Goal: Task Accomplishment & Management: Complete application form

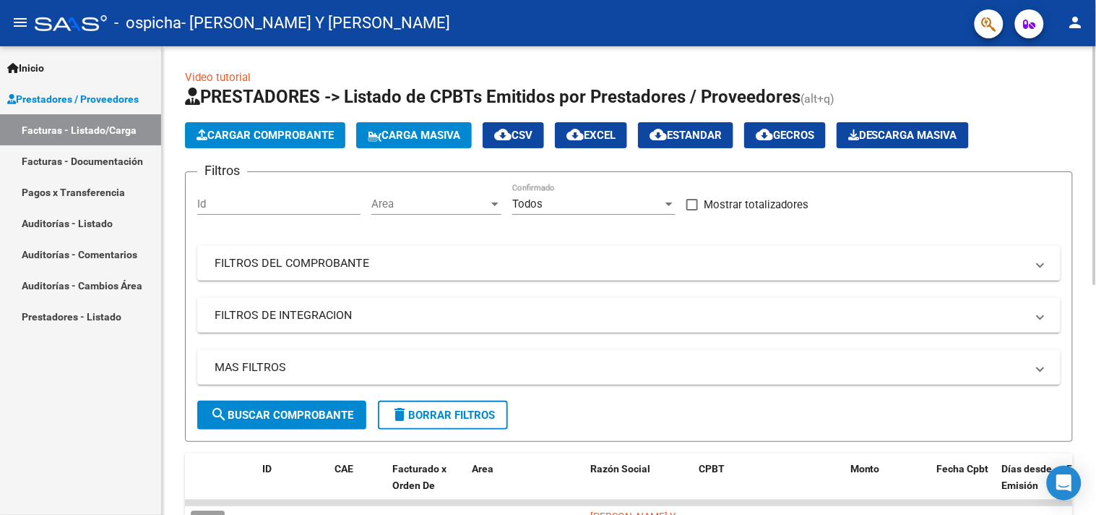
click at [293, 134] on span "Cargar Comprobante" at bounding box center [265, 135] width 137 height 13
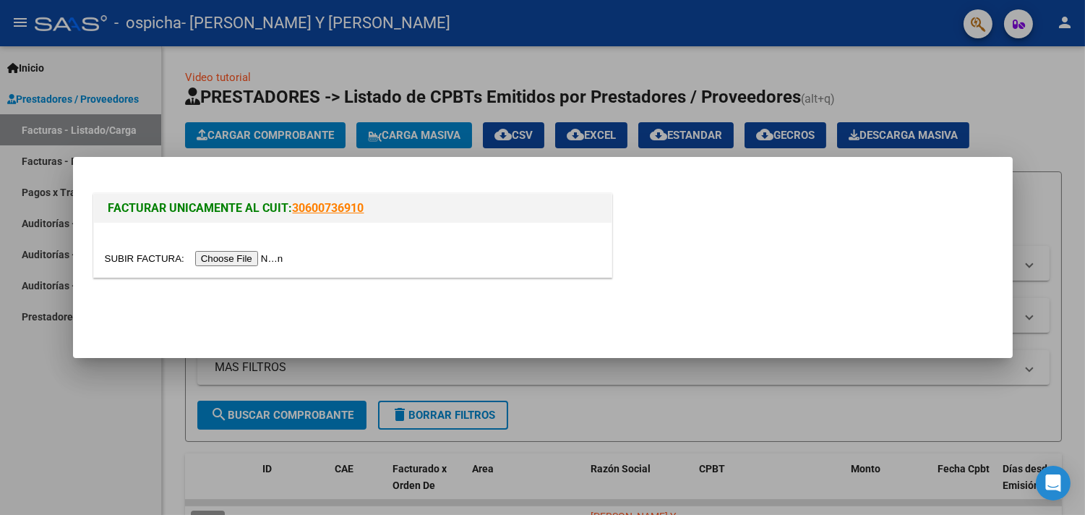
click at [256, 254] on input "file" at bounding box center [196, 258] width 183 height 15
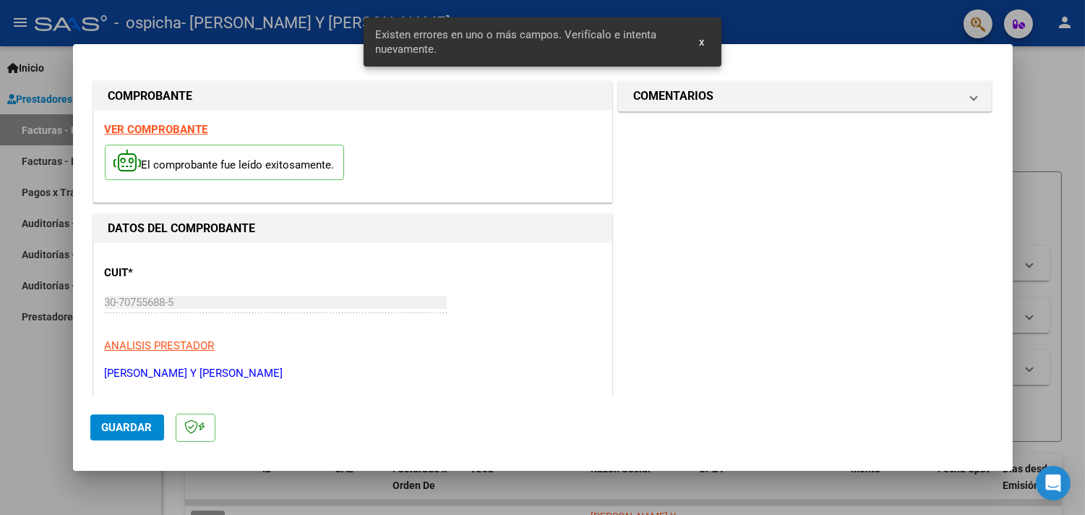
scroll to position [335, 0]
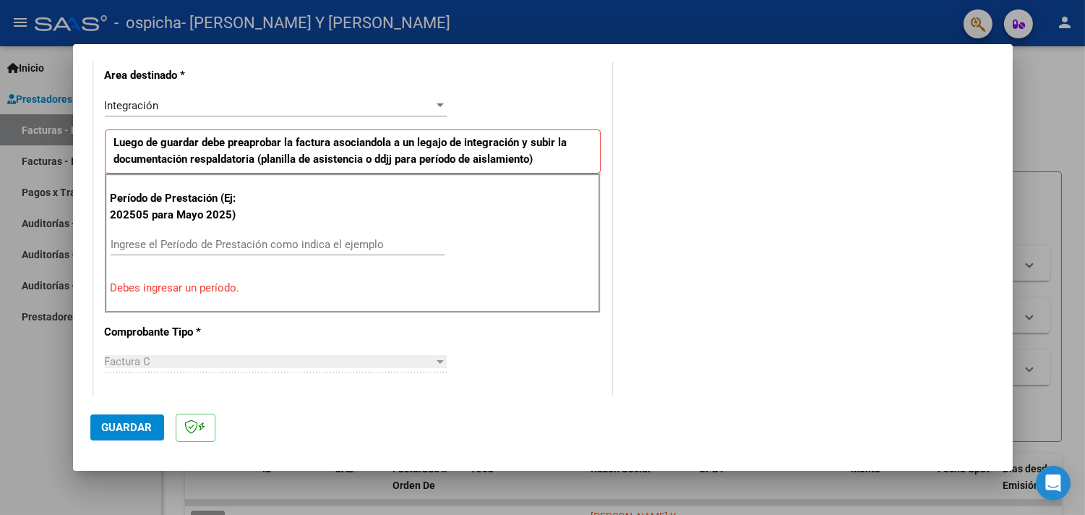
click at [311, 241] on input "Ingrese el Período de Prestación como indica el ejemplo" at bounding box center [278, 244] width 334 height 13
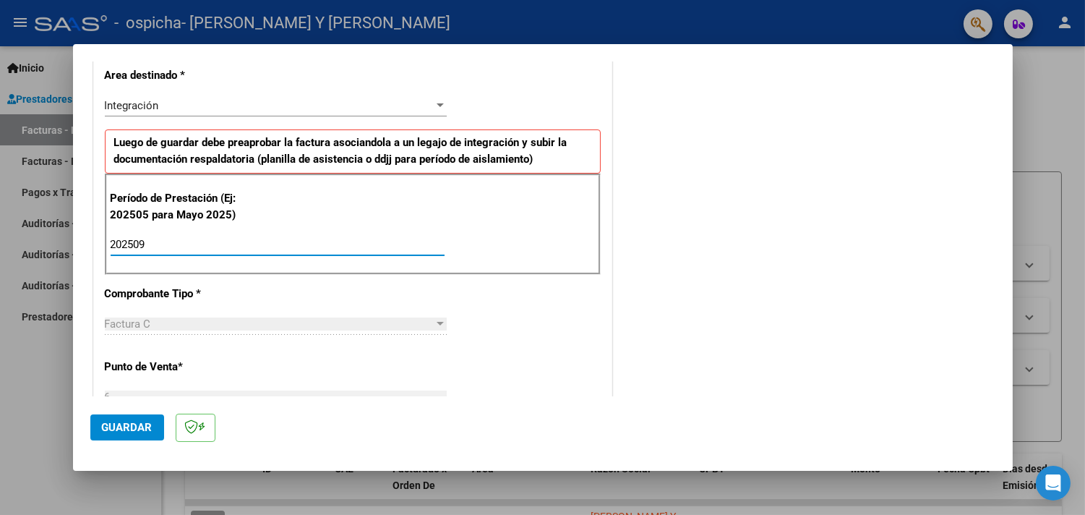
type input "202509"
click at [418, 102] on div "Integración" at bounding box center [269, 105] width 329 height 13
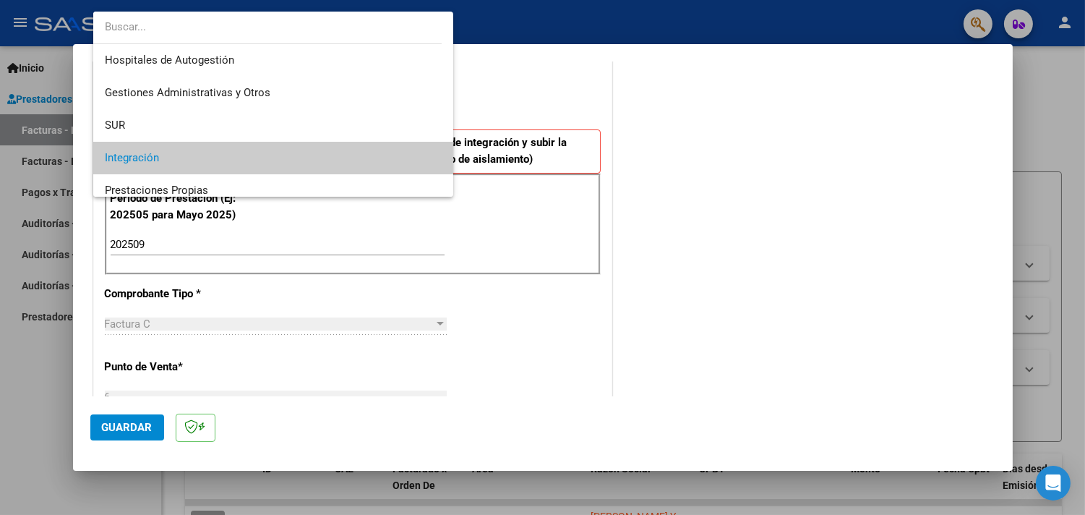
scroll to position [53, 0]
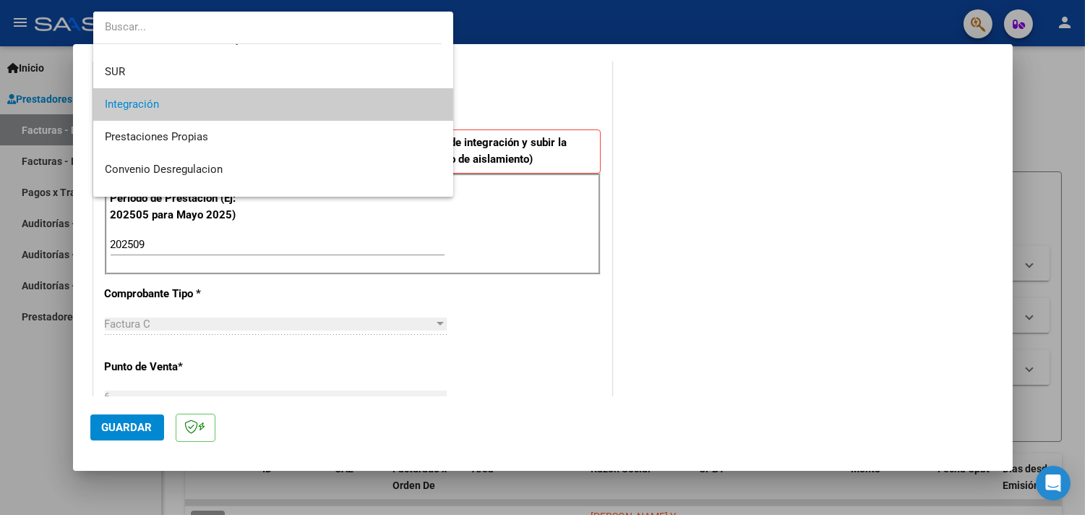
click at [496, 100] on div at bounding box center [542, 257] width 1085 height 515
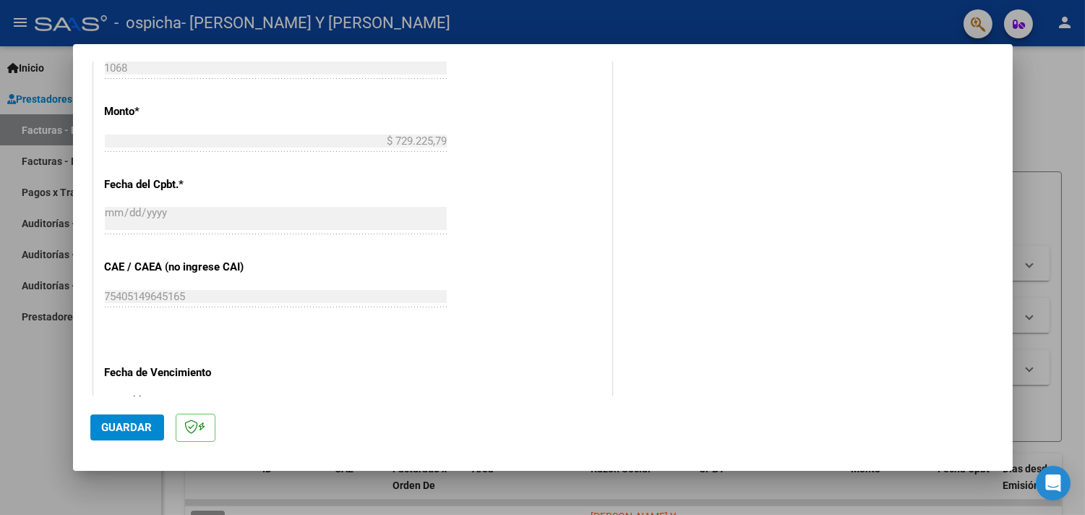
scroll to position [817, 0]
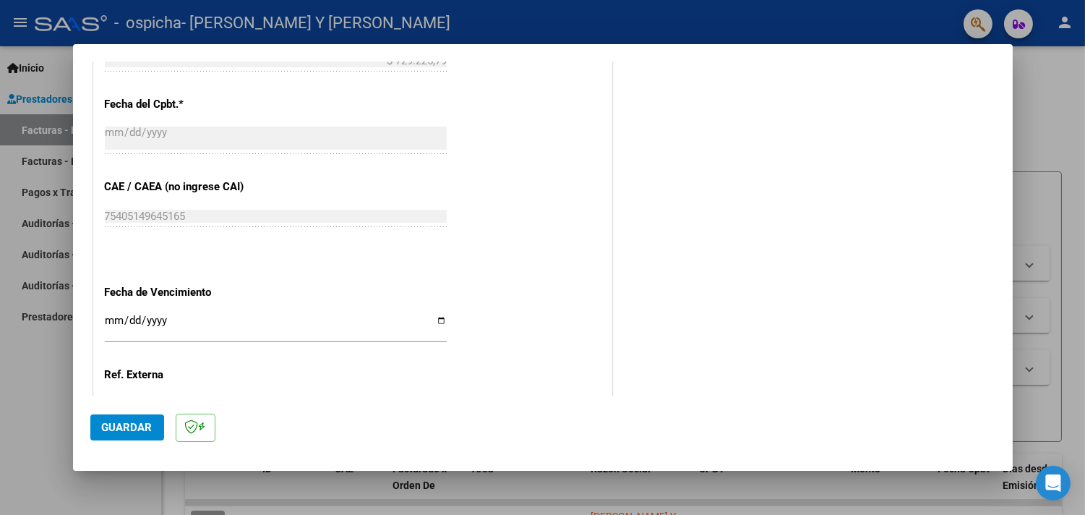
click at [437, 319] on input "Ingresar la fecha" at bounding box center [276, 325] width 342 height 23
type input "[DATE]"
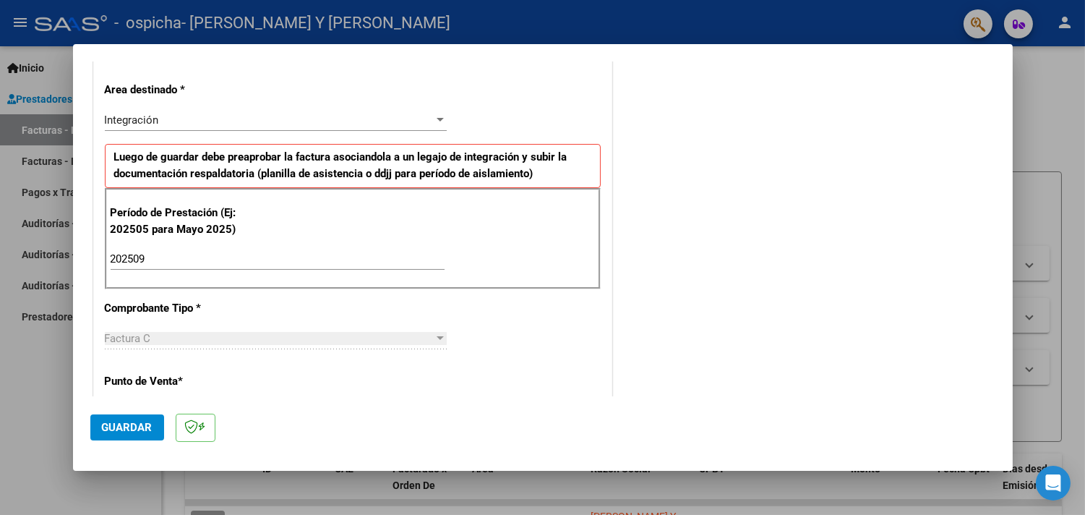
scroll to position [481, 0]
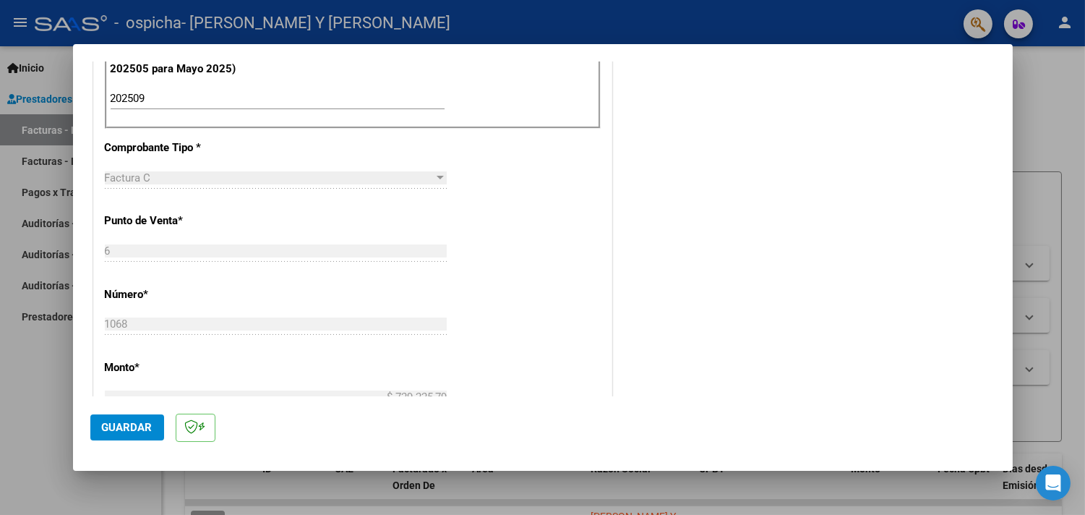
click at [154, 423] on button "Guardar" at bounding box center [127, 427] width 74 height 26
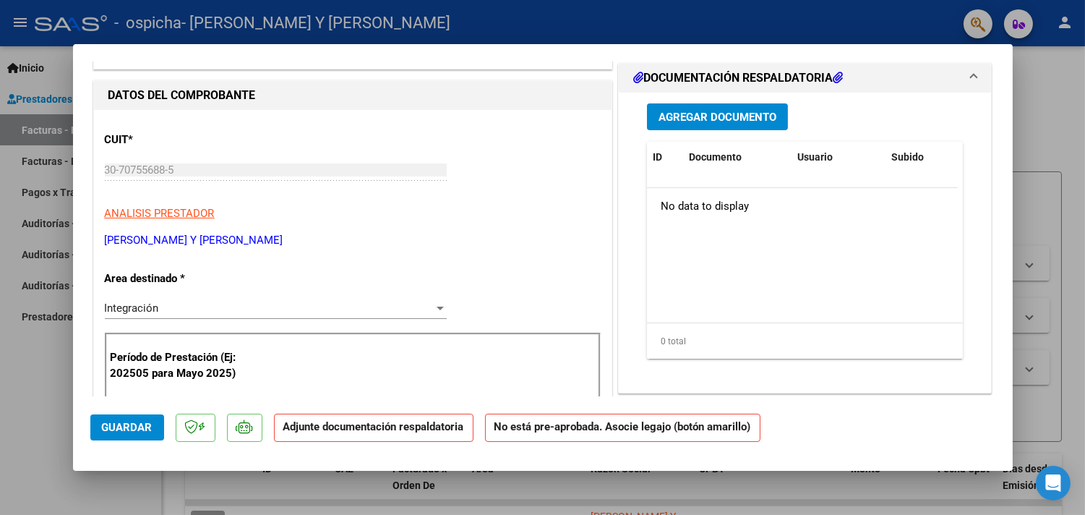
scroll to position [0, 0]
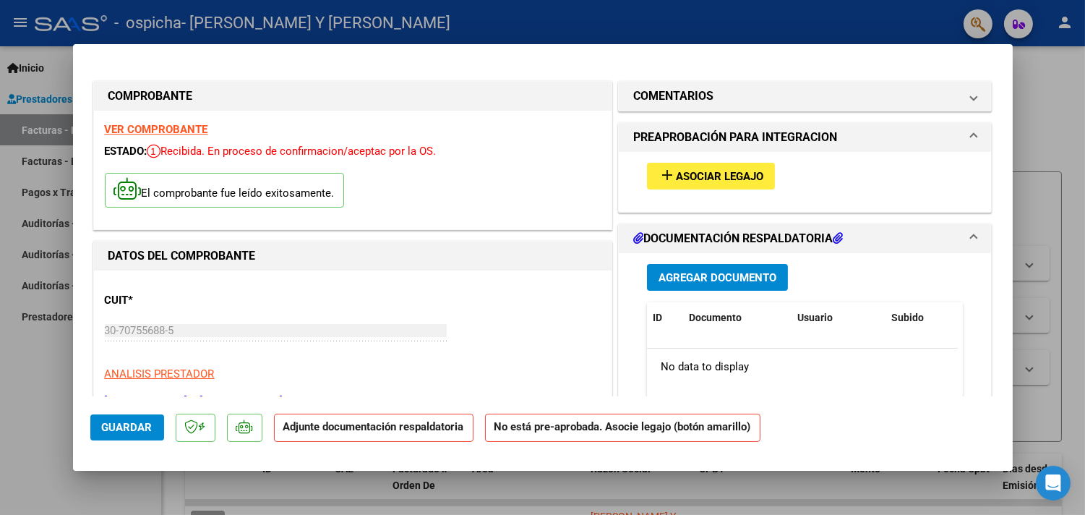
click at [721, 181] on span "Asociar Legajo" at bounding box center [719, 176] width 87 height 13
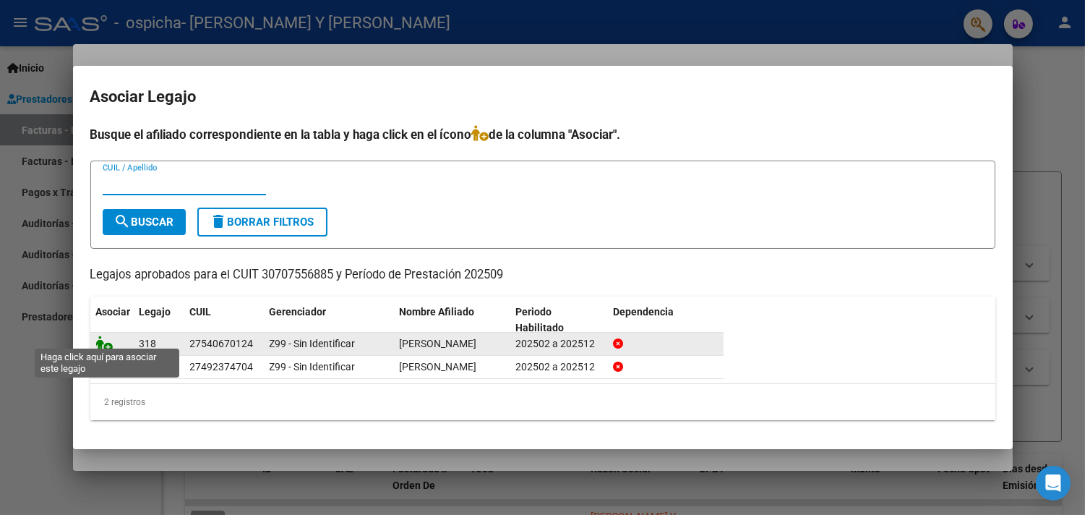
click at [105, 338] on icon at bounding box center [104, 343] width 17 height 16
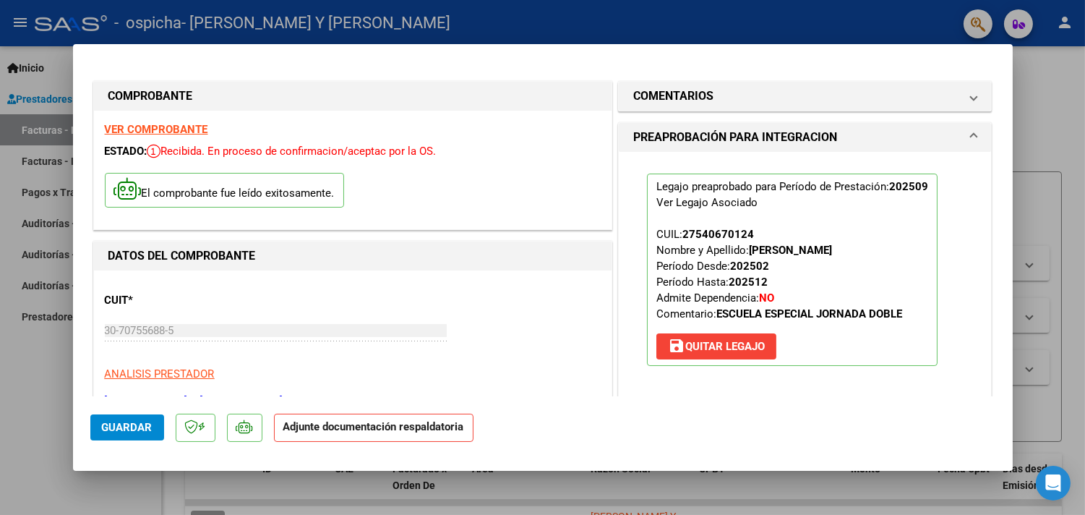
scroll to position [160, 0]
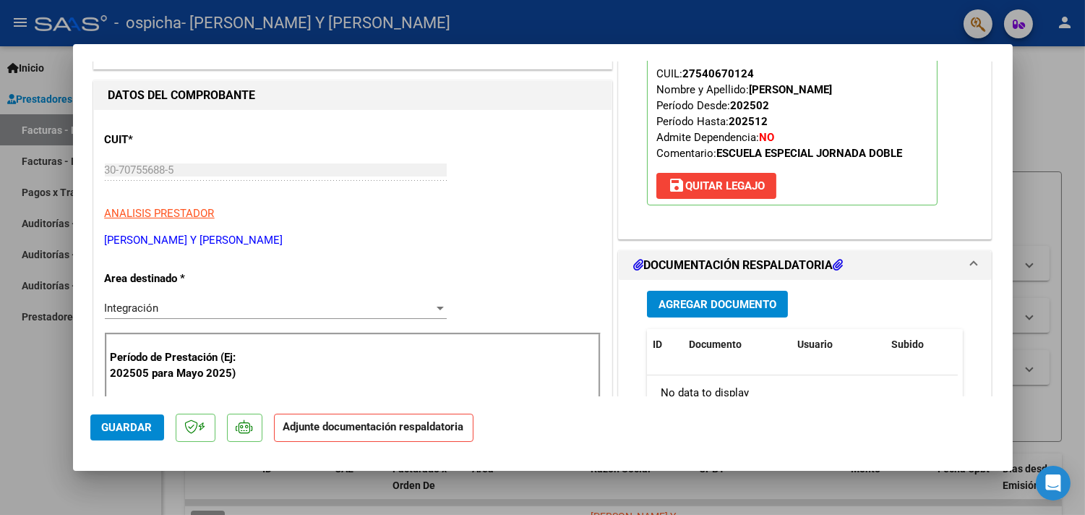
click at [687, 307] on span "Agregar Documento" at bounding box center [717, 304] width 118 height 13
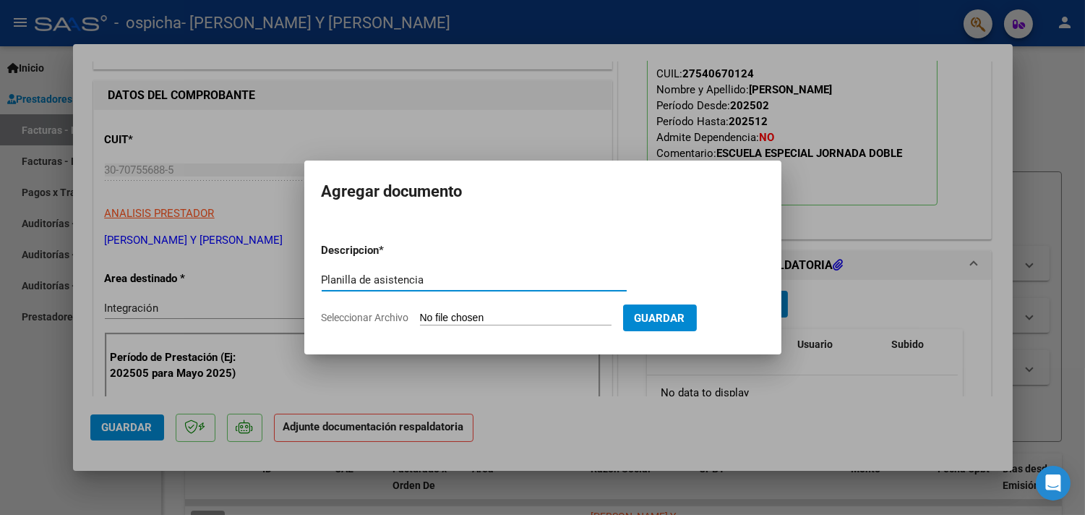
type input "Planilla de asistencia"
click at [481, 324] on input "Seleccionar Archivo" at bounding box center [516, 318] width 192 height 14
type input "C:\fakepath\[PERSON_NAME] PASEP.pdf"
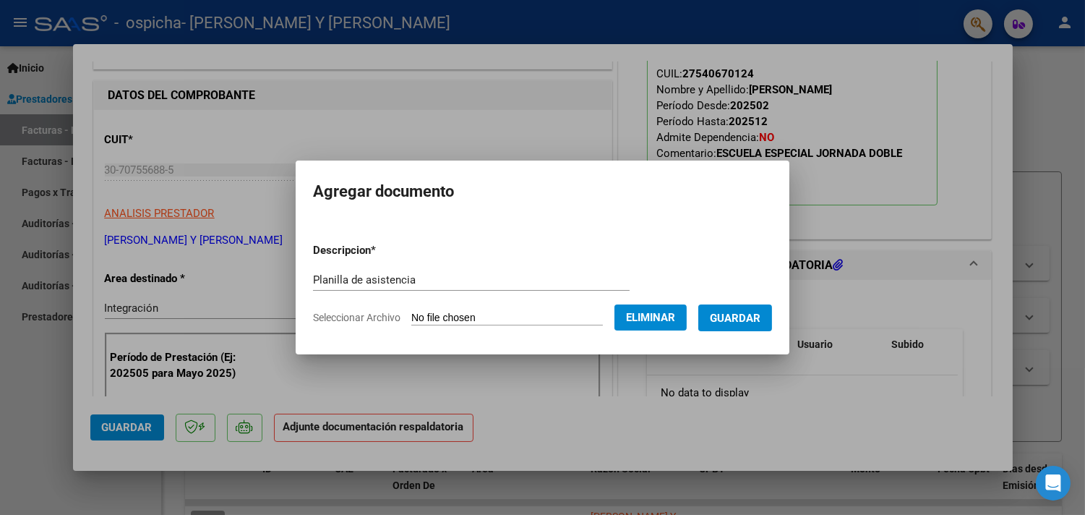
click at [743, 313] on span "Guardar" at bounding box center [735, 317] width 51 height 13
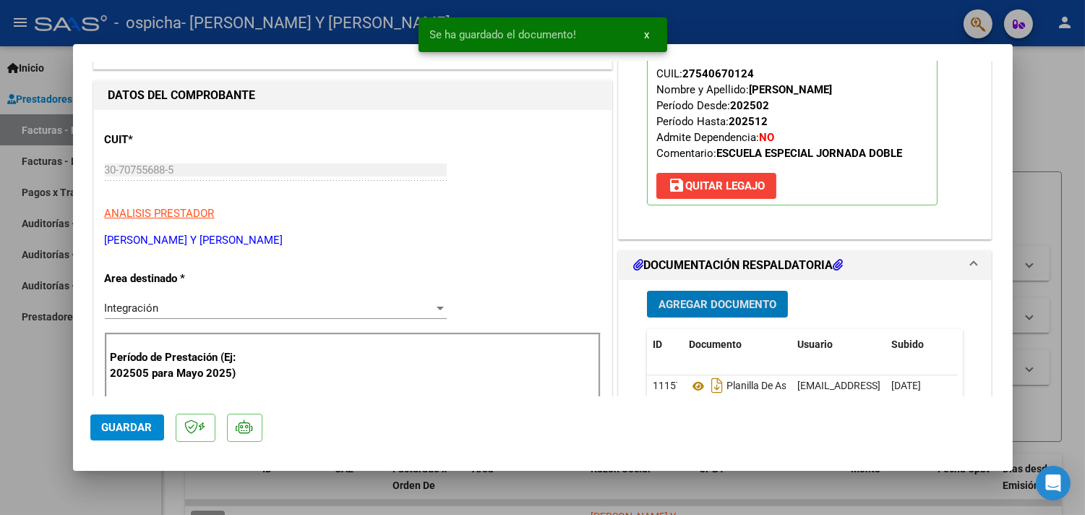
click at [723, 297] on span "Agregar Documento" at bounding box center [717, 303] width 118 height 13
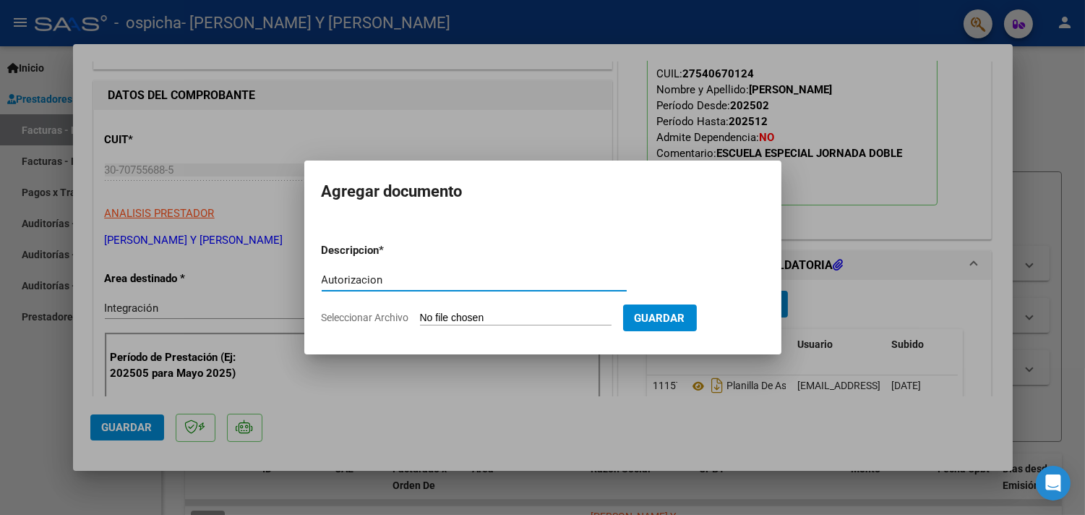
type input "Autorizacion"
click at [491, 318] on input "Seleccionar Archivo" at bounding box center [516, 318] width 192 height 14
type input "C:\fakepath\[PERSON_NAME] AUT 2025.pdf"
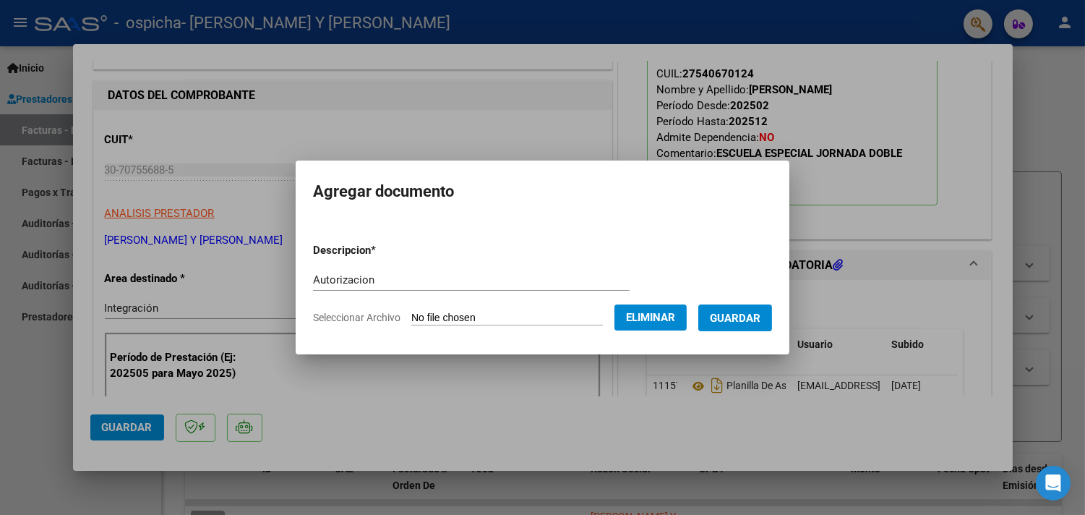
click at [744, 320] on span "Guardar" at bounding box center [735, 317] width 51 height 13
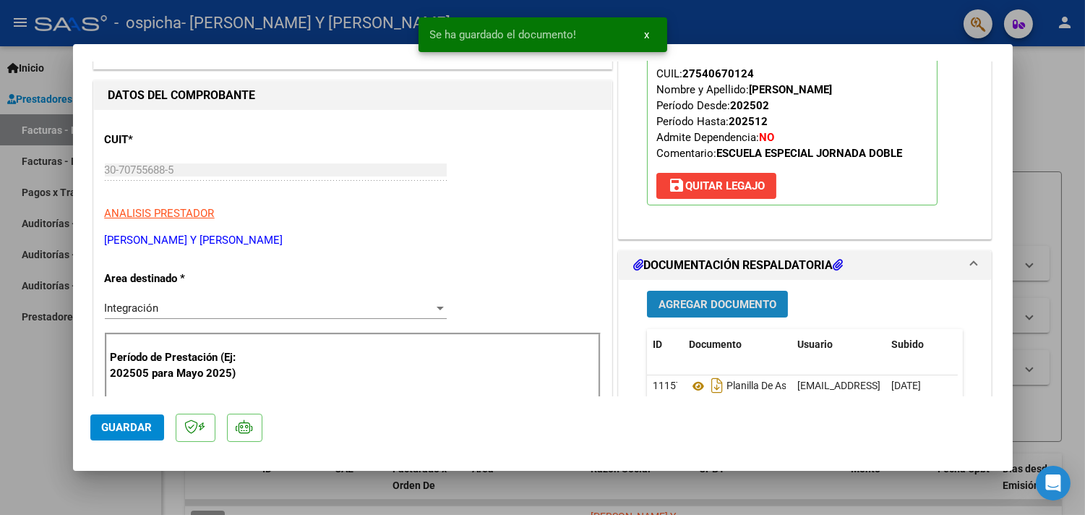
click at [727, 302] on span "Agregar Documento" at bounding box center [717, 304] width 118 height 13
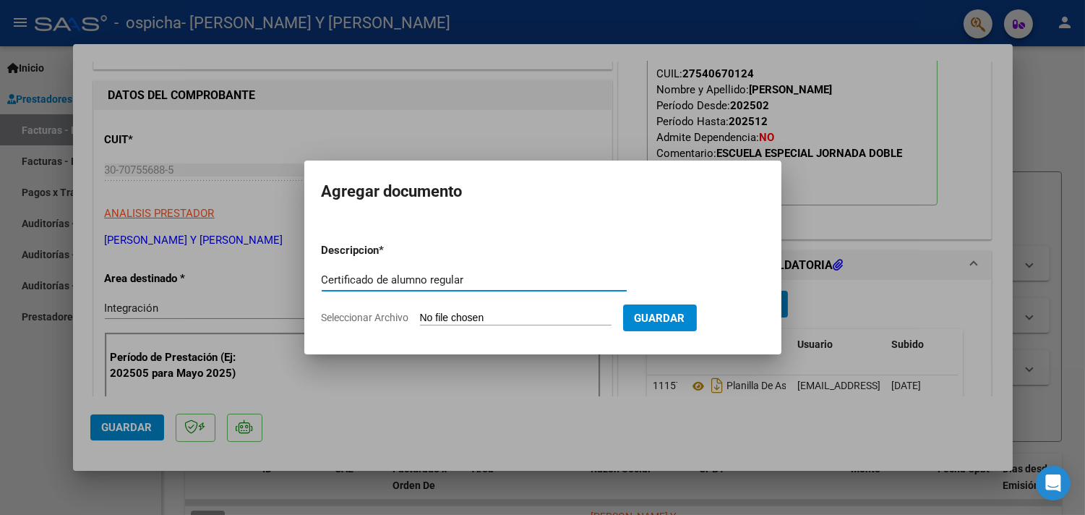
type input "Certificado de alumno regular"
click at [586, 322] on input "Seleccionar Archivo" at bounding box center [516, 318] width 192 height 14
type input "C:\fakepath\[PERSON_NAME] CAR.pdf"
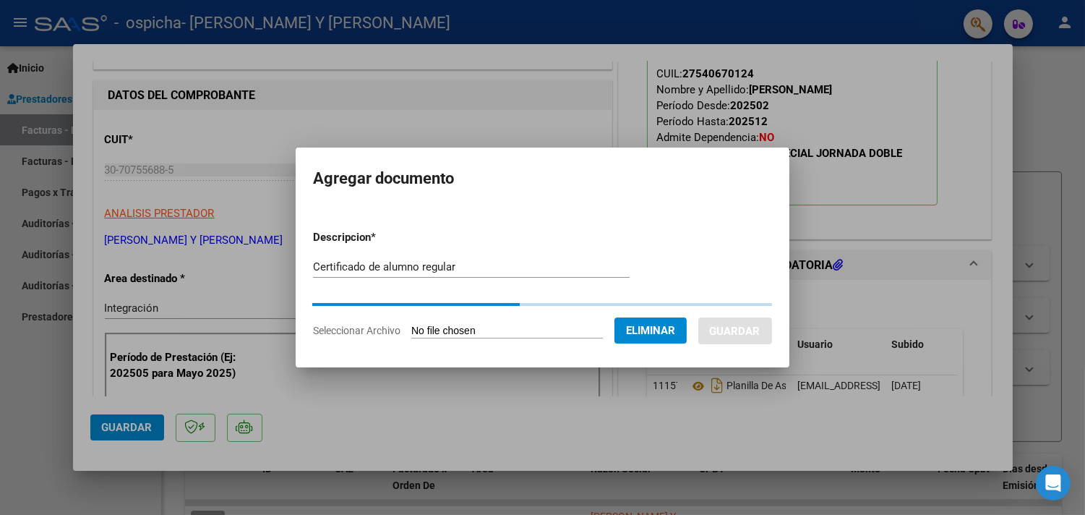
click at [697, 312] on form "Descripcion * Certificado de alumno regular Escriba aquí una descripcion Selecc…" at bounding box center [542, 284] width 459 height 132
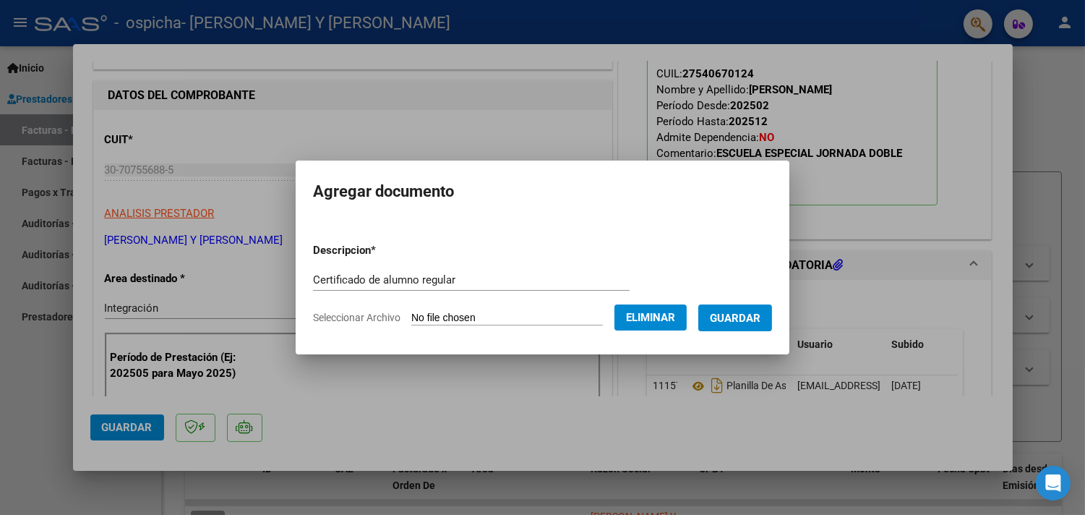
click at [723, 318] on button "Guardar" at bounding box center [735, 317] width 74 height 27
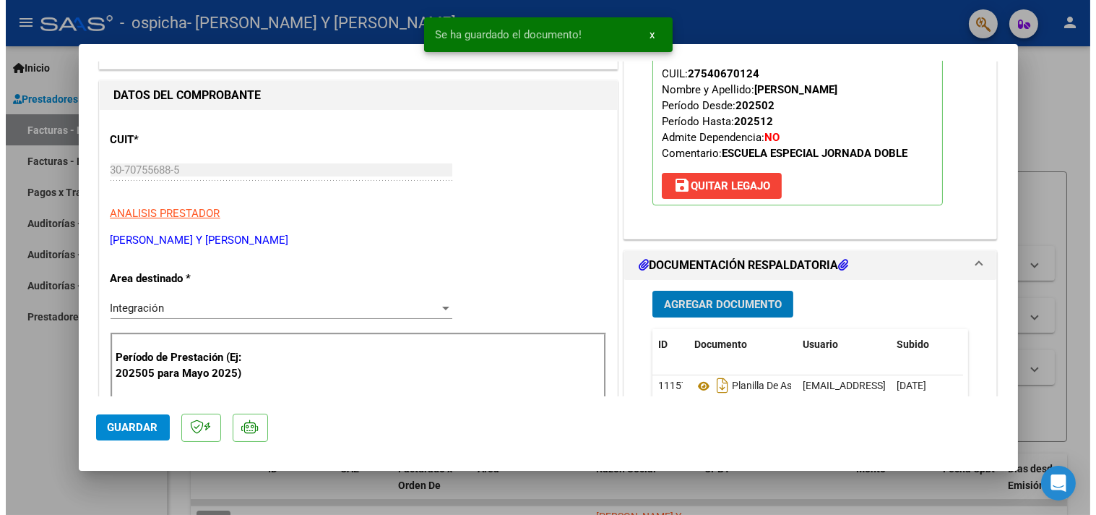
scroll to position [481, 0]
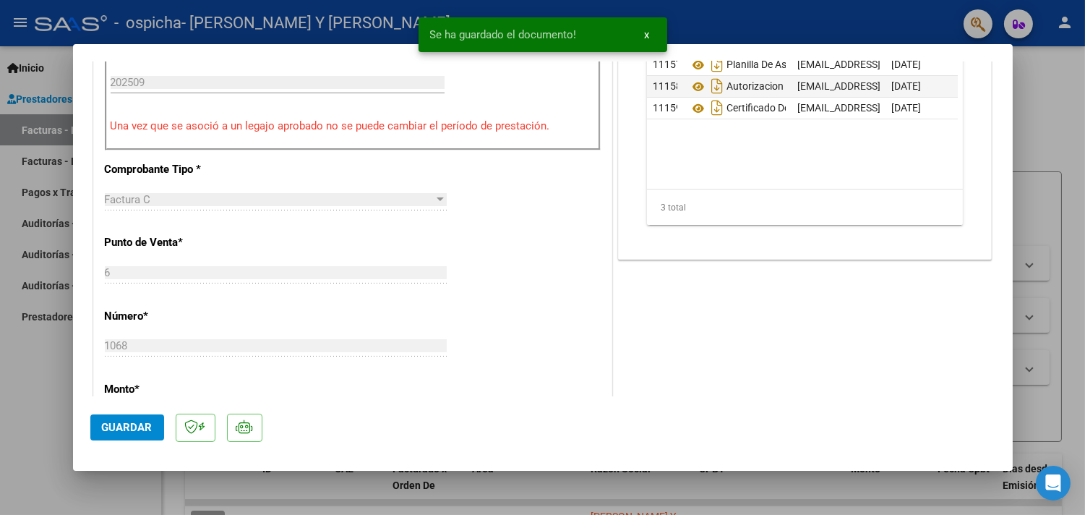
click at [120, 424] on span "Guardar" at bounding box center [127, 427] width 51 height 13
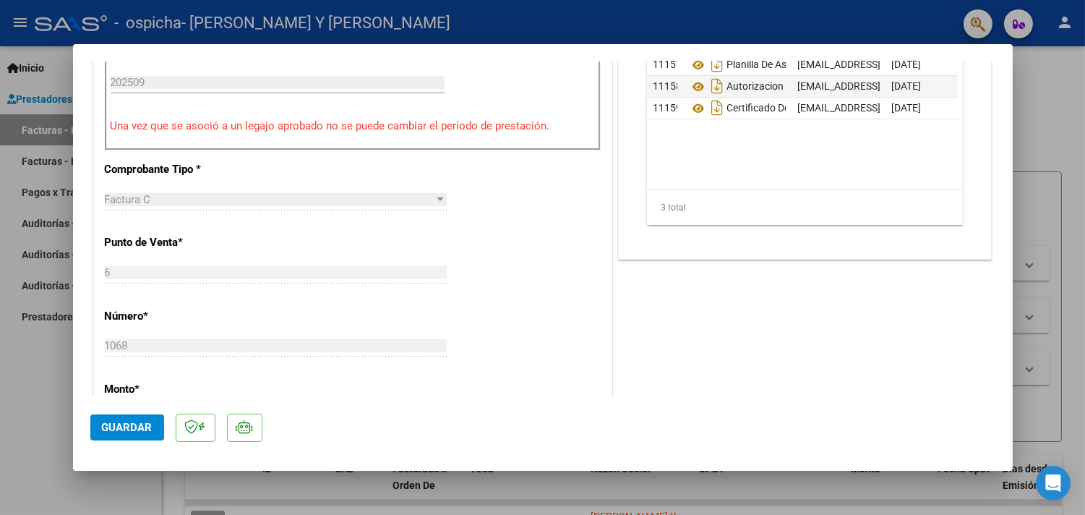
click at [108, 428] on span "Guardar" at bounding box center [127, 427] width 51 height 13
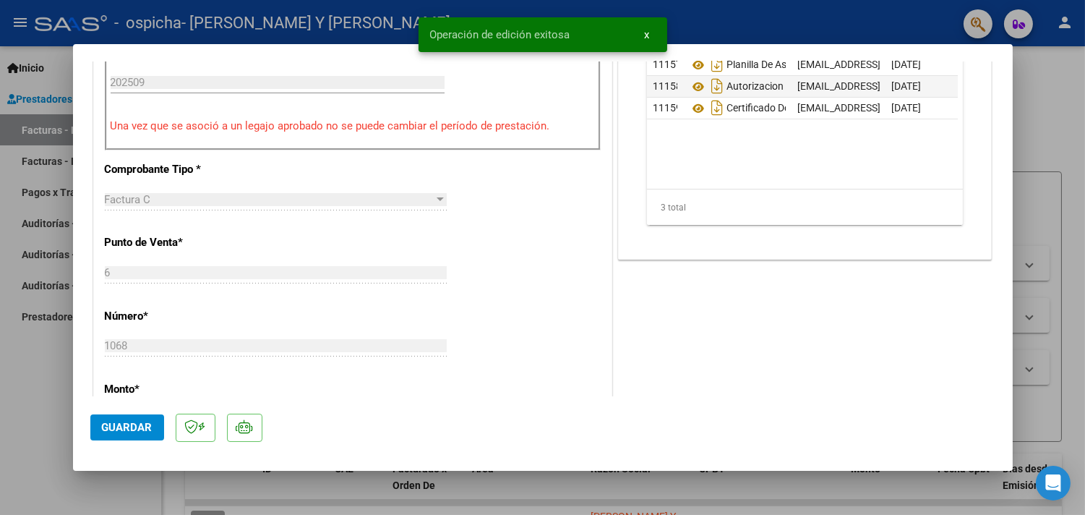
click at [1036, 220] on div at bounding box center [542, 257] width 1085 height 515
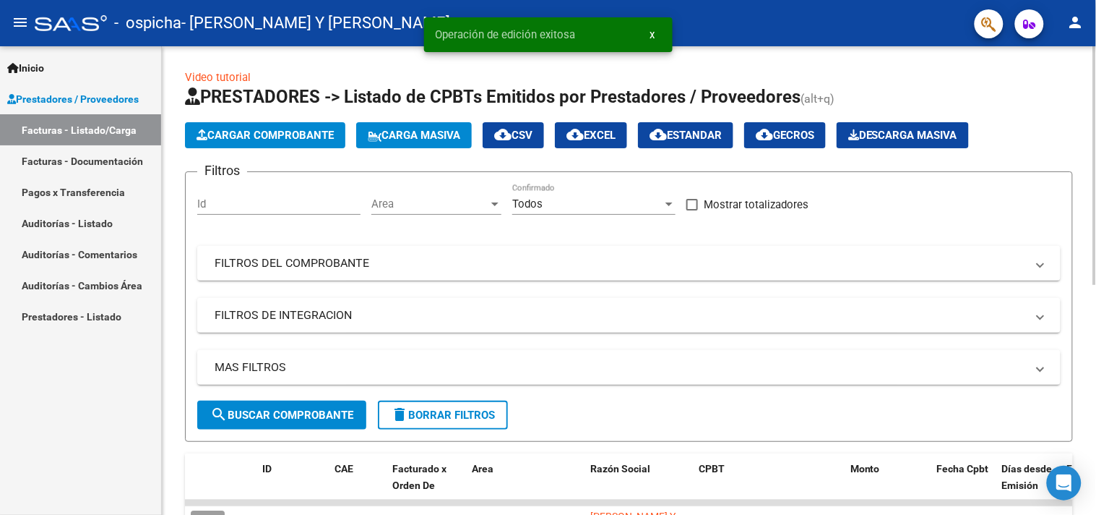
scroll to position [321, 0]
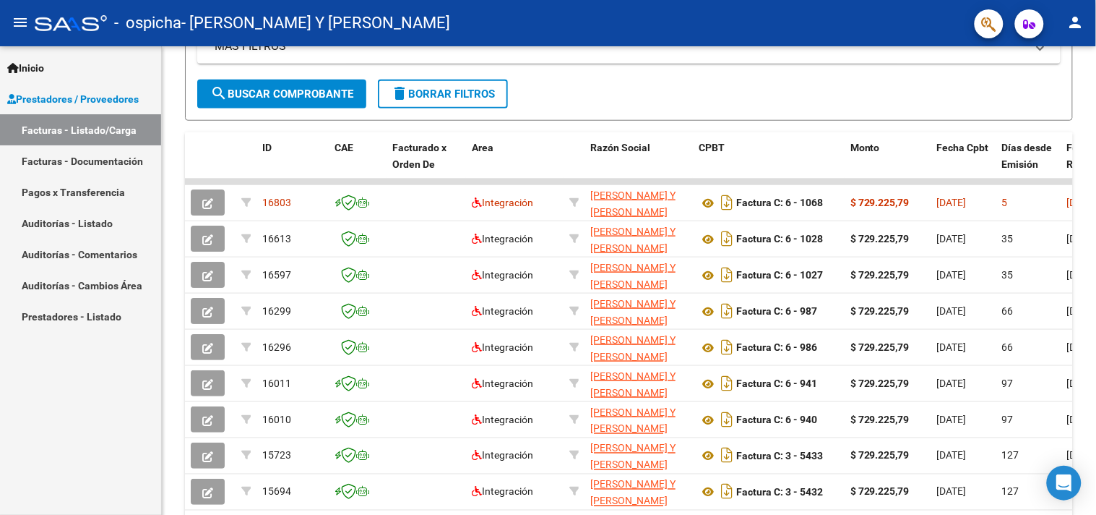
click at [1079, 15] on mat-icon "person" at bounding box center [1075, 22] width 17 height 17
click at [1045, 97] on button "exit_to_app Salir" at bounding box center [1047, 95] width 88 height 35
